Goal: Transaction & Acquisition: Purchase product/service

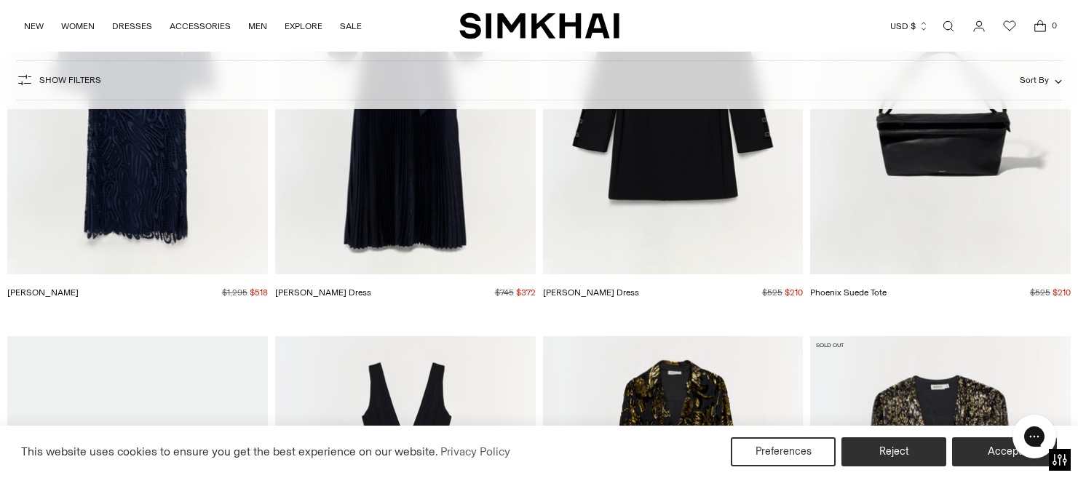
scroll to position [23288, 0]
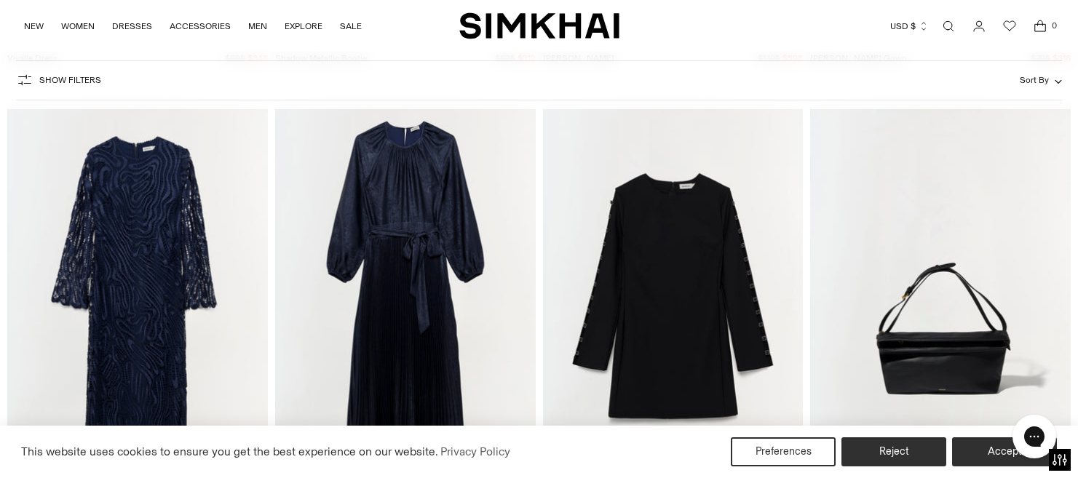
click at [0, 0] on img "Varenya Dress" at bounding box center [0, 0] width 0 height 0
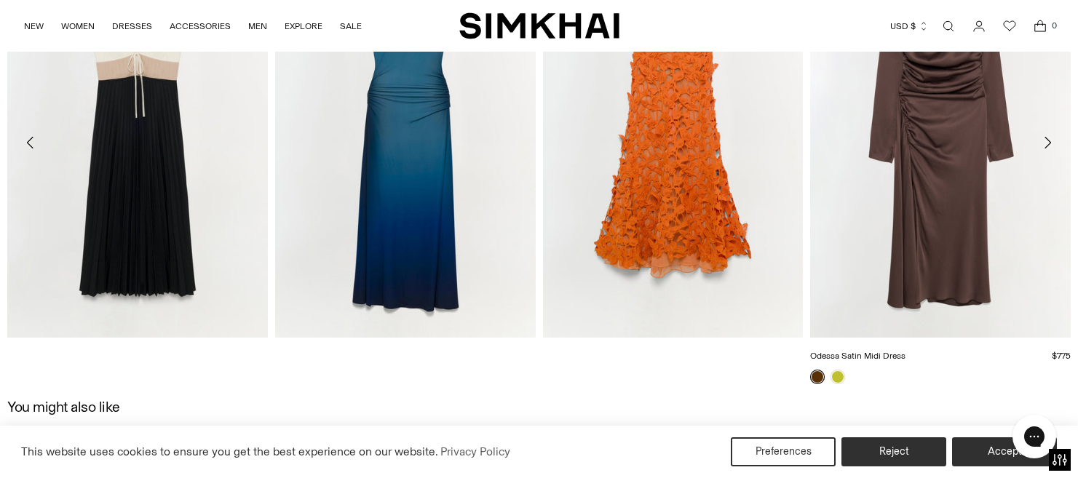
scroll to position [1819, 0]
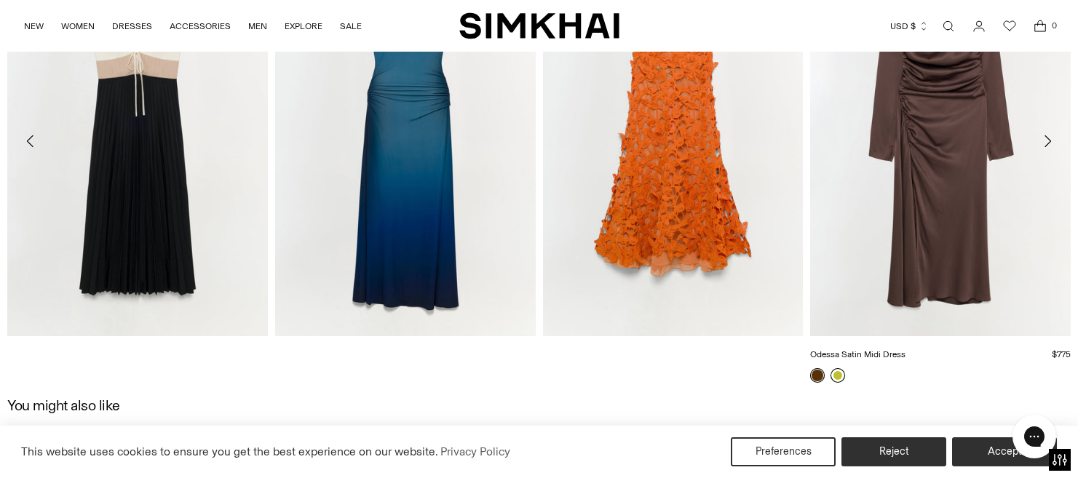
click at [841, 376] on link at bounding box center [837, 375] width 15 height 15
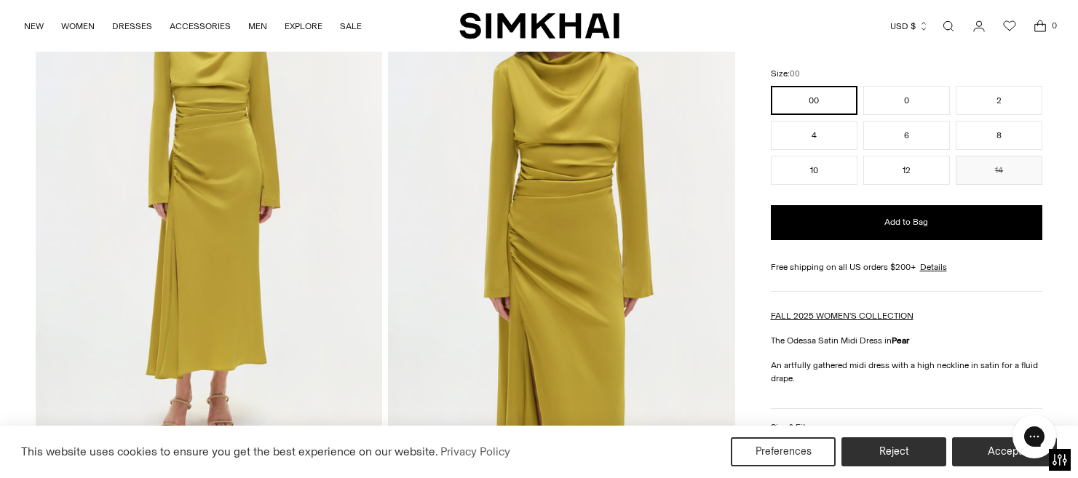
scroll to position [73, 0]
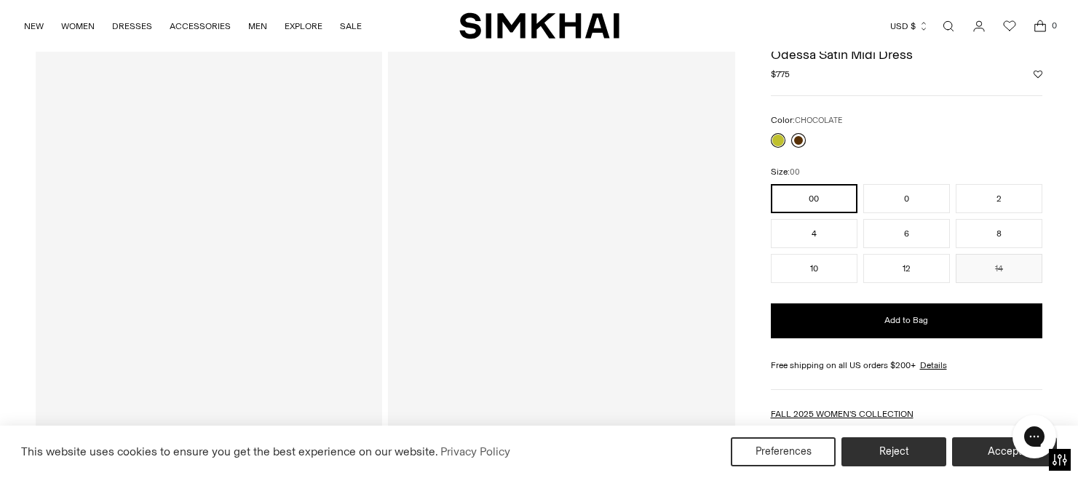
click at [803, 142] on link at bounding box center [798, 140] width 15 height 15
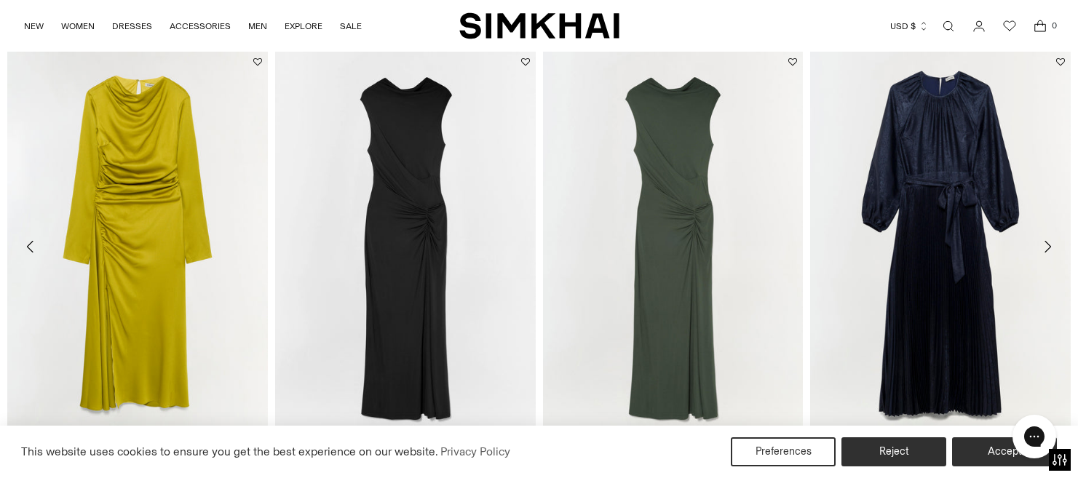
scroll to position [2329, 0]
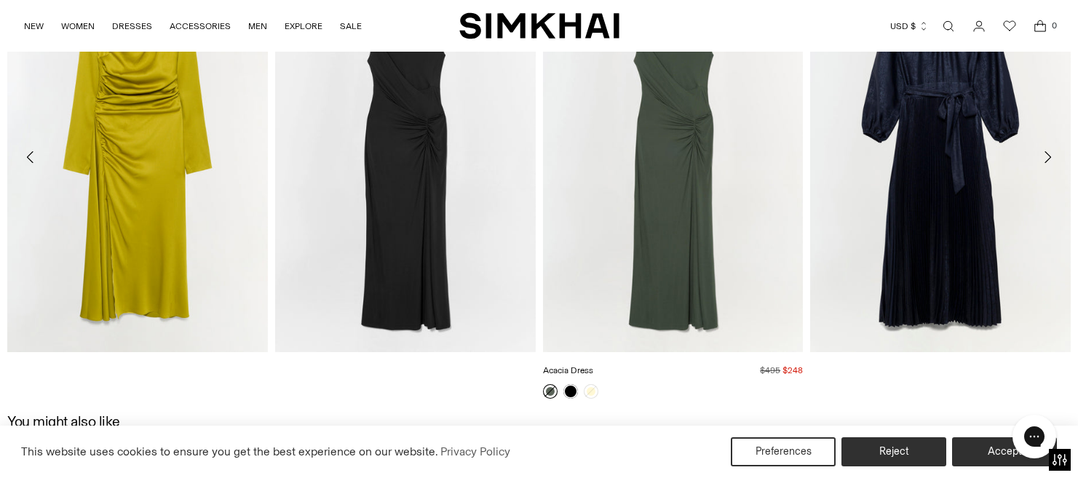
click at [0, 0] on img "Acacia Dress" at bounding box center [0, 0] width 0 height 0
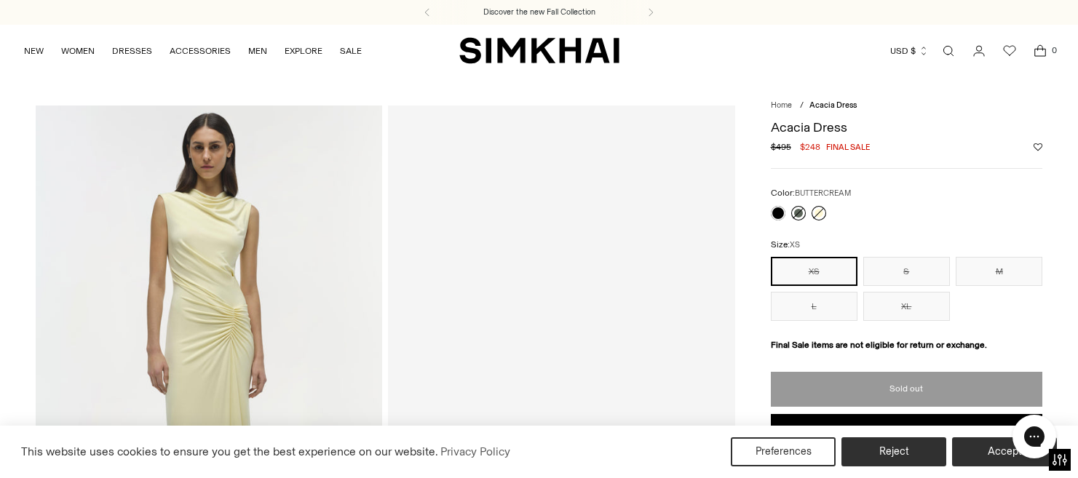
click at [817, 215] on link at bounding box center [818, 213] width 15 height 15
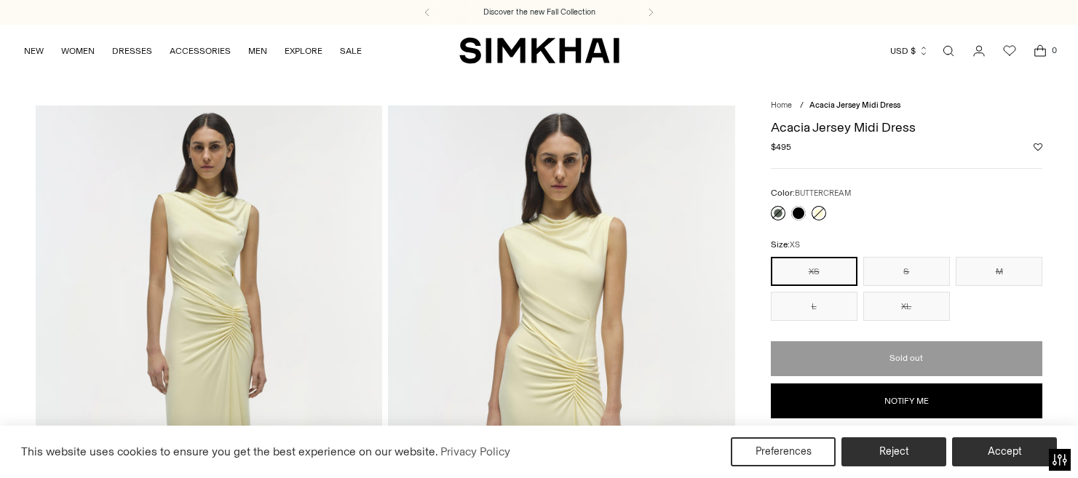
click at [778, 217] on link at bounding box center [778, 213] width 15 height 15
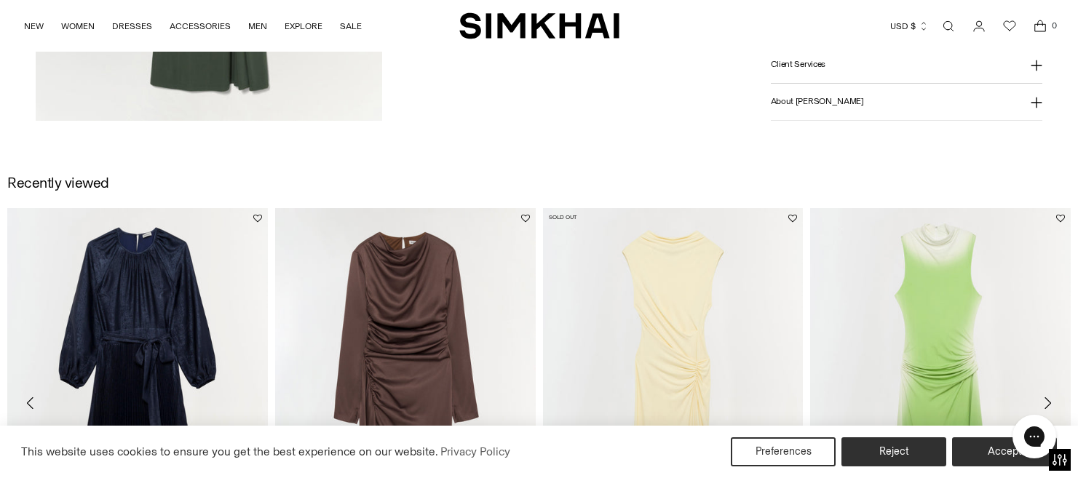
scroll to position [2256, 0]
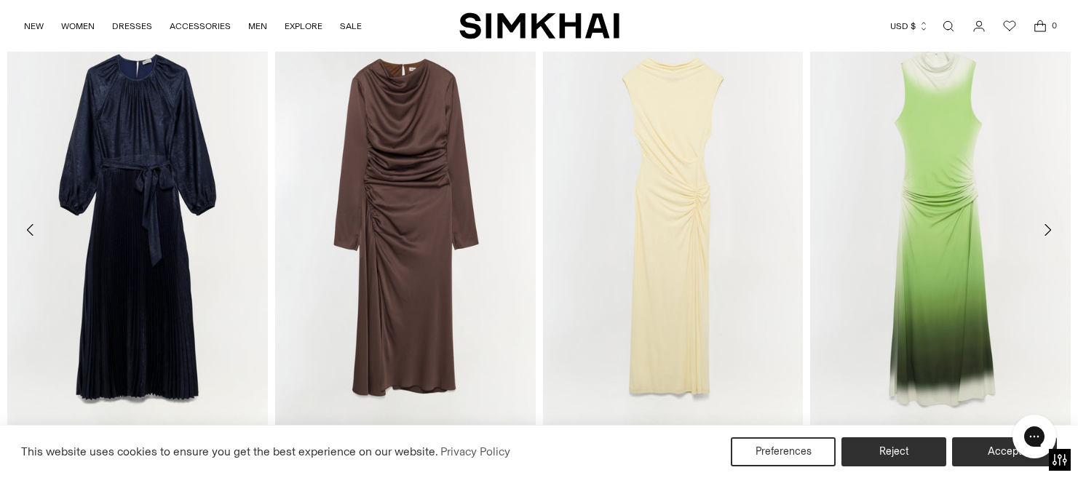
click at [1052, 228] on icon "Move to next carousel slide" at bounding box center [1046, 229] width 17 height 17
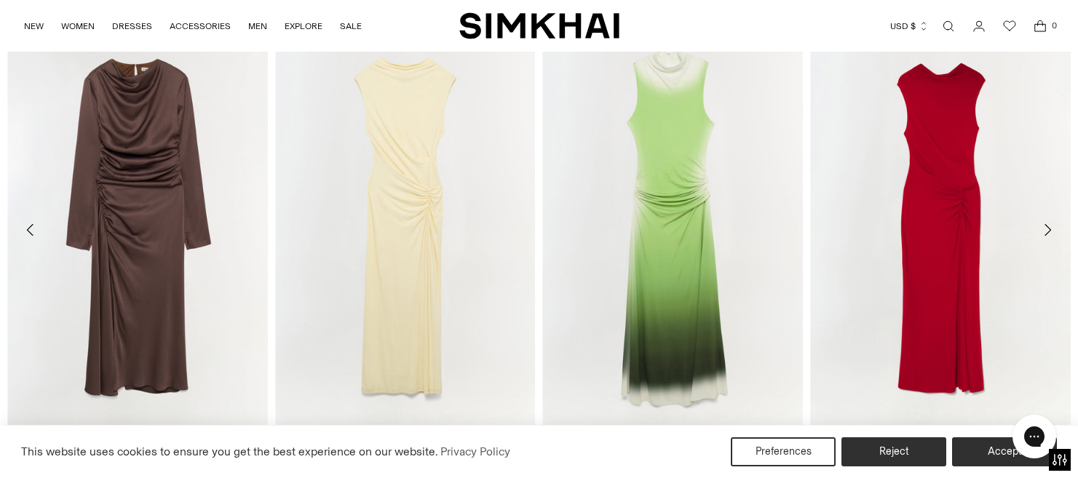
click at [1052, 228] on icon "Move to next carousel slide" at bounding box center [1046, 229] width 17 height 17
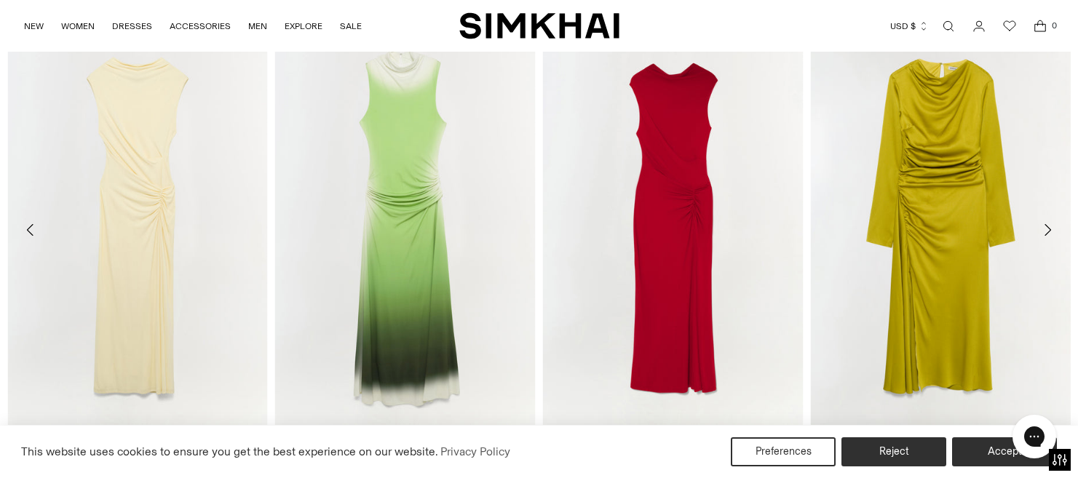
click at [1057, 224] on button "Move to next carousel slide" at bounding box center [1047, 230] width 32 height 32
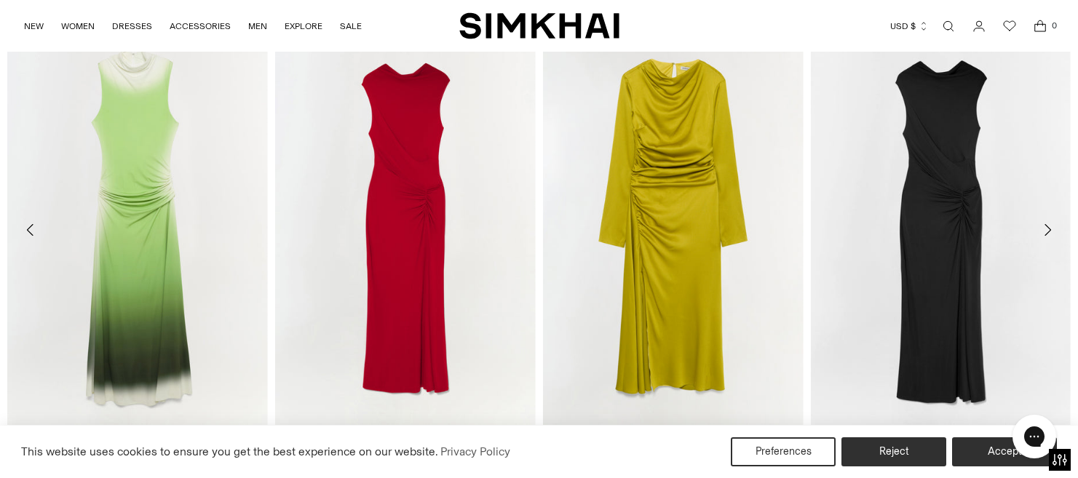
click at [1047, 229] on icon "Move to next carousel slide" at bounding box center [1046, 229] width 17 height 17
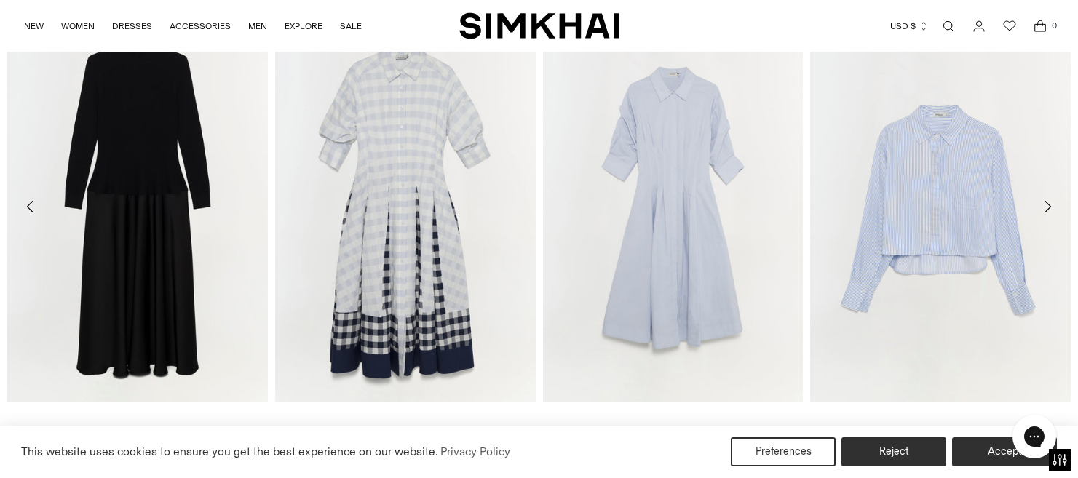
scroll to position [2765, 0]
